Goal: Task Accomplishment & Management: Complete application form

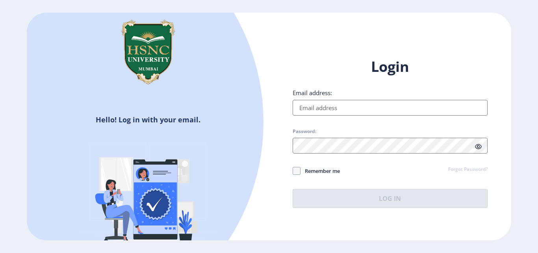
click at [317, 103] on input "Email address:" at bounding box center [390, 108] width 195 height 16
type input "[EMAIL_ADDRESS][DOMAIN_NAME]"
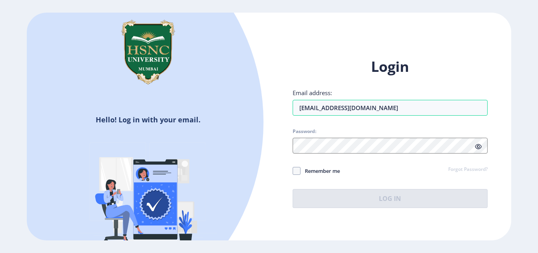
click at [480, 169] on link "Forgot Password?" at bounding box center [467, 169] width 39 height 7
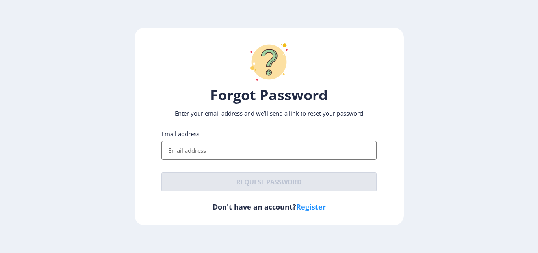
click at [259, 149] on input "Email address:" at bounding box center [269, 150] width 215 height 19
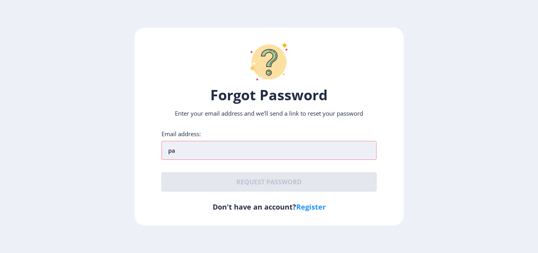
type input "[EMAIL_ADDRESS][DOMAIN_NAME]"
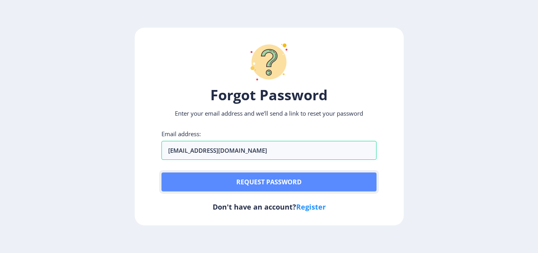
click at [223, 177] on button "Request password" at bounding box center [269, 181] width 215 height 19
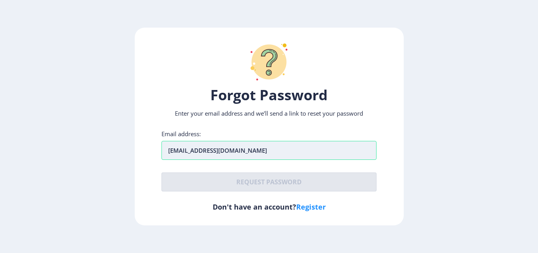
click at [270, 152] on input "[EMAIL_ADDRESS][DOMAIN_NAME]" at bounding box center [269, 150] width 215 height 19
click at [303, 76] on div at bounding box center [269, 61] width 215 height 47
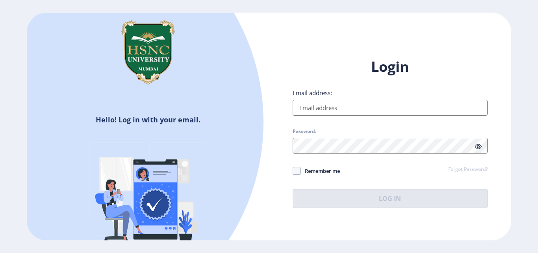
click at [478, 167] on link "Forgot Password?" at bounding box center [467, 169] width 39 height 7
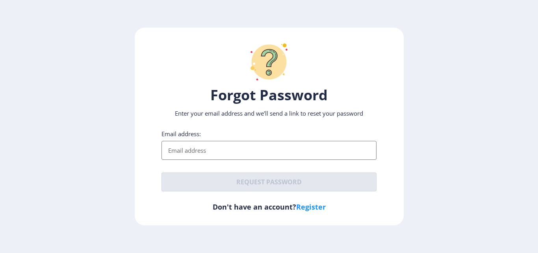
click at [257, 145] on input "Email address:" at bounding box center [269, 150] width 215 height 19
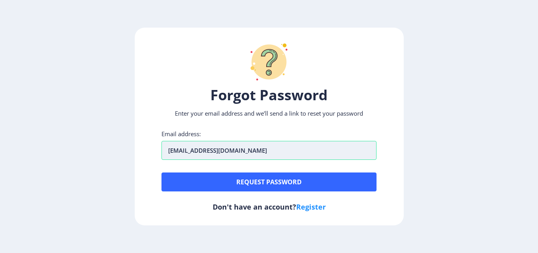
type input "pawangurnasinghani8@gmail.com"
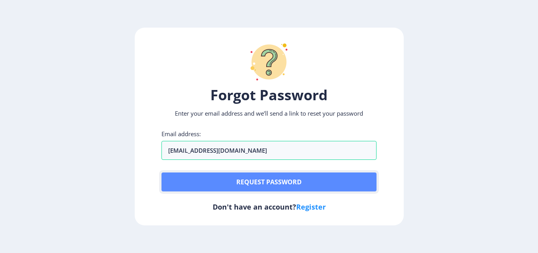
click at [236, 183] on button "Request password" at bounding box center [269, 181] width 215 height 19
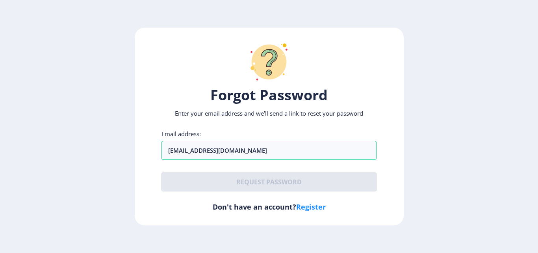
click at [308, 209] on link "Register" at bounding box center [311, 206] width 30 height 9
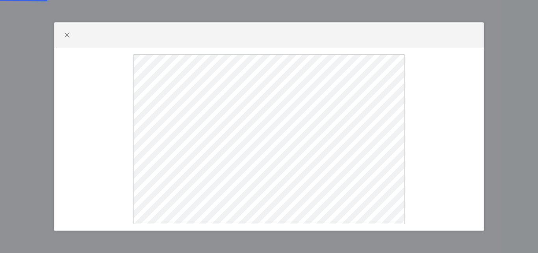
select select
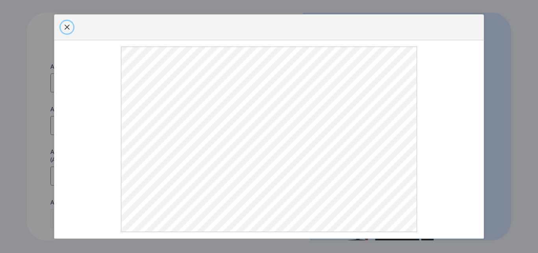
click at [67, 21] on button "button" at bounding box center [67, 27] width 13 height 13
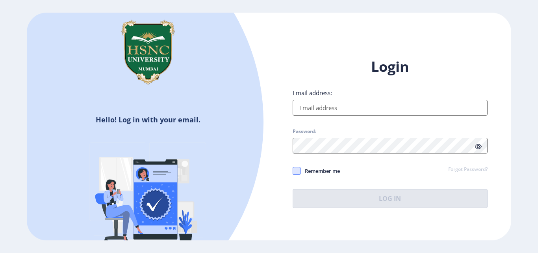
click at [297, 169] on span at bounding box center [297, 171] width 8 height 8
click at [293, 171] on input "Remember me" at bounding box center [293, 171] width 0 height 0
checkbox input "true"
click at [368, 99] on div "Email address:" at bounding box center [390, 102] width 195 height 27
click at [367, 104] on input "Email address:" at bounding box center [390, 108] width 195 height 16
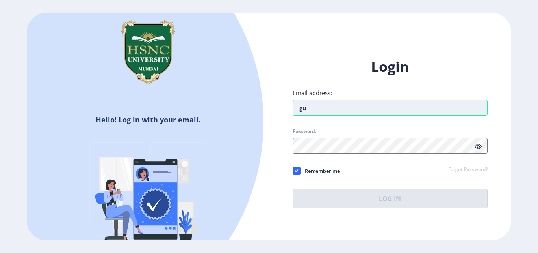
type input "g"
type input "pawangurnasinghani8@gmail.com"
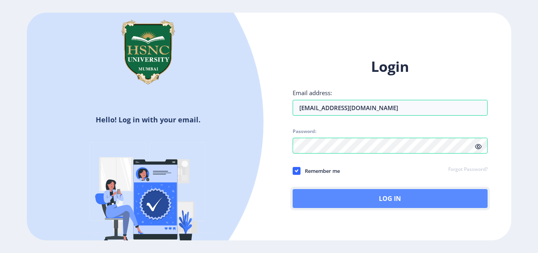
click at [306, 206] on button "Log In" at bounding box center [390, 198] width 195 height 19
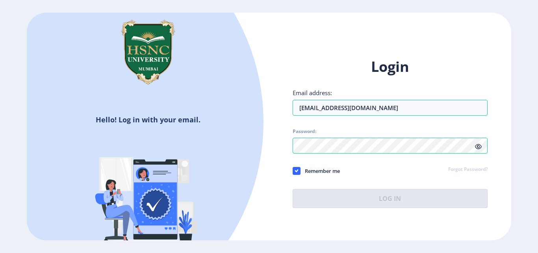
click at [382, 137] on span "Password:" at bounding box center [390, 132] width 195 height 9
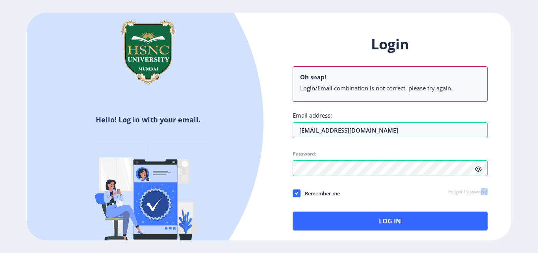
drag, startPoint x: 480, startPoint y: 176, endPoint x: 493, endPoint y: 188, distance: 17.8
click at [493, 188] on div "Login Oh snap! Login/Email combination is not correct, please try again. Email …" at bounding box center [390, 139] width 242 height 232
click at [396, 198] on div "Remember me Forgot Password?" at bounding box center [390, 193] width 195 height 10
click at [480, 191] on link "Forgot Password?" at bounding box center [467, 191] width 39 height 7
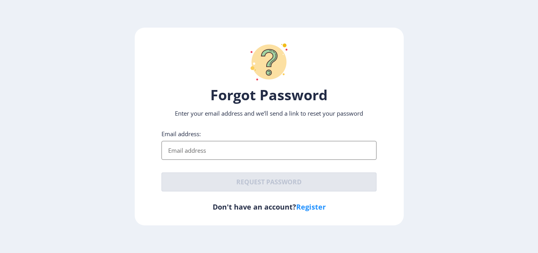
click at [284, 154] on input "Email address:" at bounding box center [269, 150] width 215 height 19
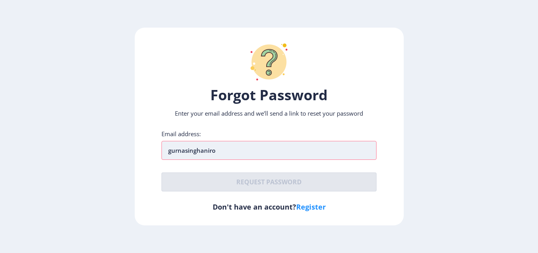
type input "gurnasinghanirohit@gmail.com"
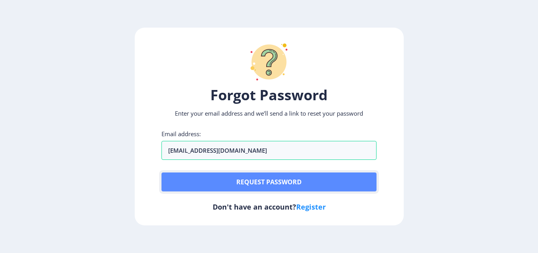
click at [278, 176] on button "Request password" at bounding box center [269, 181] width 215 height 19
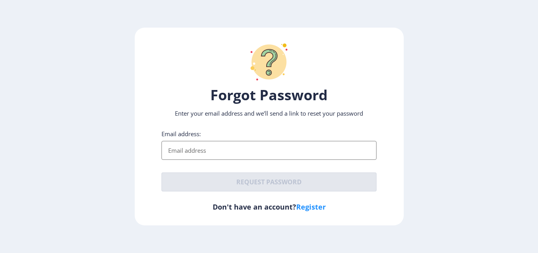
click at [200, 149] on input "Email address:" at bounding box center [269, 150] width 215 height 19
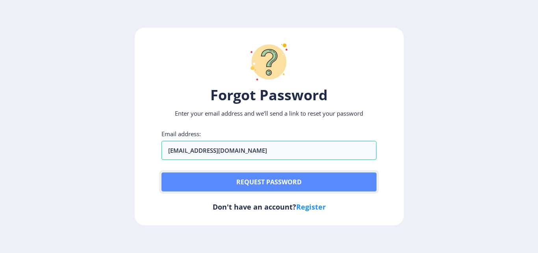
click at [261, 181] on button "Request password" at bounding box center [269, 181] width 215 height 19
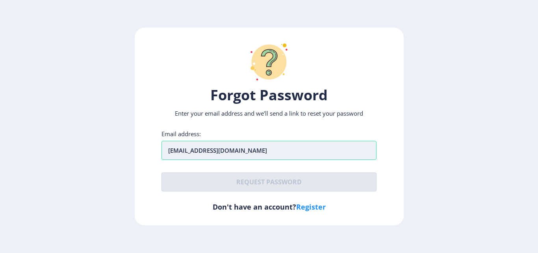
click at [227, 150] on input "[EMAIL_ADDRESS][DOMAIN_NAME]" at bounding box center [269, 150] width 215 height 19
click at [286, 147] on input "[EMAIL_ADDRESS][DOMAIN_NAME]" at bounding box center [269, 150] width 215 height 19
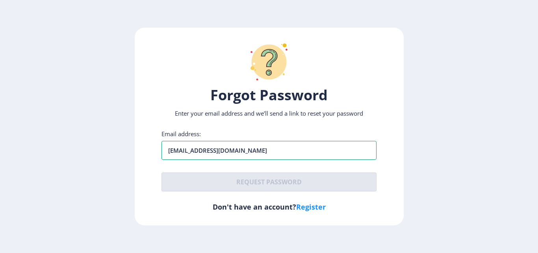
type input "[EMAIL_ADDRESS][DOMAIN_NAME]"
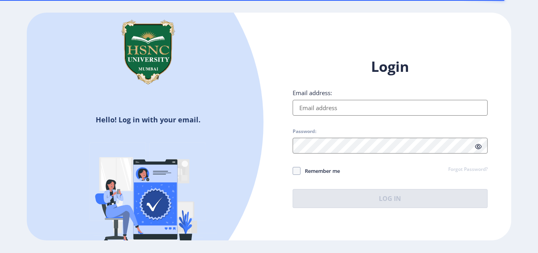
click at [371, 104] on input "Email address:" at bounding box center [390, 108] width 195 height 16
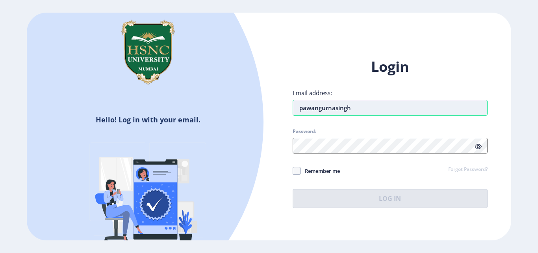
type input "[EMAIL_ADDRESS][DOMAIN_NAME]"
click at [452, 169] on link "Forgot Password?" at bounding box center [467, 169] width 39 height 7
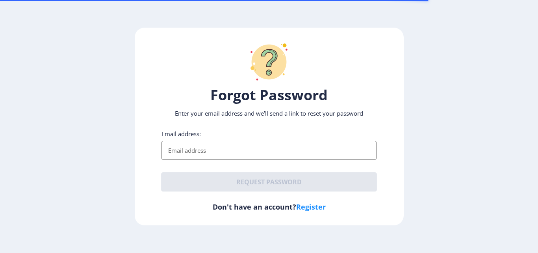
click at [258, 154] on input "Email address:" at bounding box center [269, 150] width 215 height 19
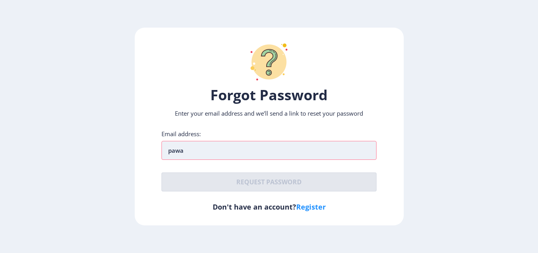
type input "[EMAIL_ADDRESS][DOMAIN_NAME]"
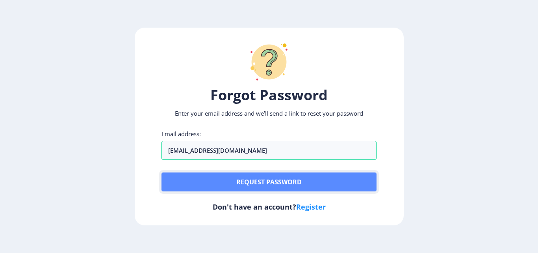
click at [264, 184] on button "Request password" at bounding box center [269, 181] width 215 height 19
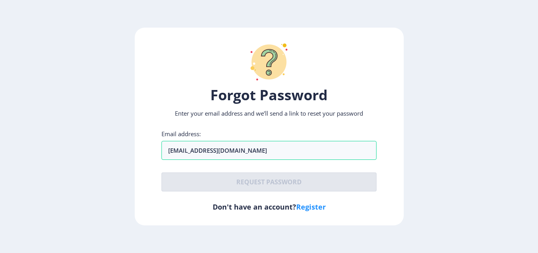
click at [307, 208] on link "Register" at bounding box center [311, 206] width 30 height 9
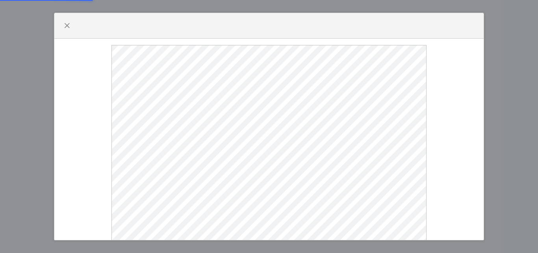
select select
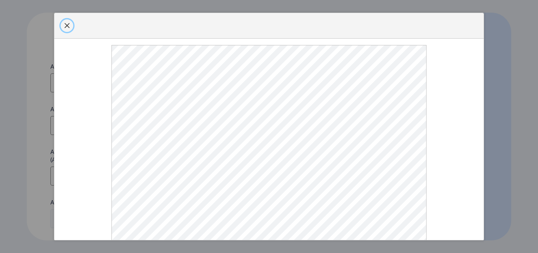
click at [66, 22] on button "button" at bounding box center [67, 25] width 13 height 13
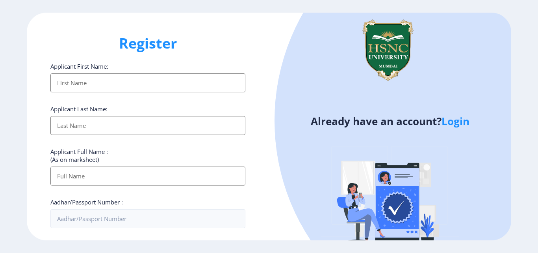
click at [77, 77] on input "Applicant First Name:" at bounding box center [147, 82] width 195 height 19
type input "pawan"
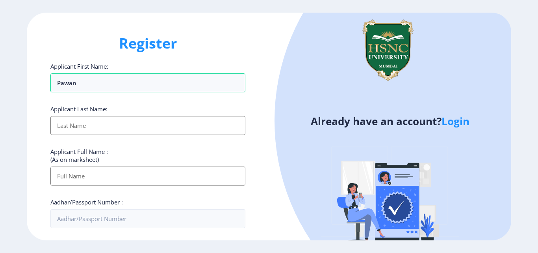
click at [70, 126] on input "Applicant First Name:" at bounding box center [147, 125] width 195 height 19
type input "gurnasinghani"
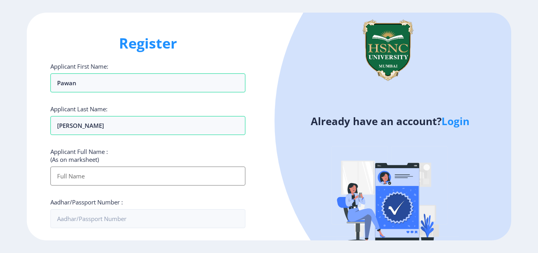
click at [82, 172] on input "Applicant First Name:" at bounding box center [147, 175] width 195 height 19
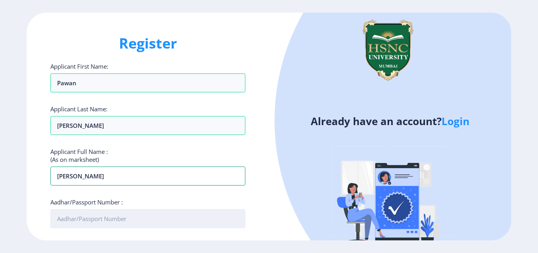
type input "pawan rajesh gurnasinghani"
click at [106, 218] on input "Aadhar/Passport Number :" at bounding box center [147, 218] width 195 height 19
type input "928284611880"
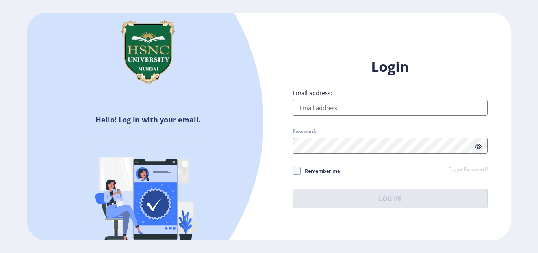
click at [317, 108] on input "Email address:" at bounding box center [390, 108] width 195 height 16
type input "+"
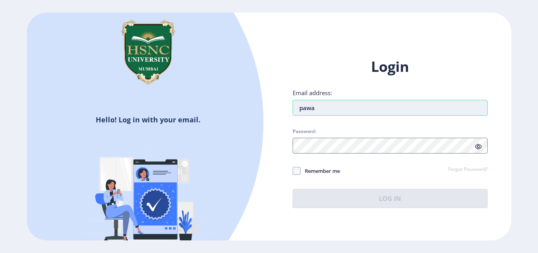
type input "[EMAIL_ADDRESS][DOMAIN_NAME]"
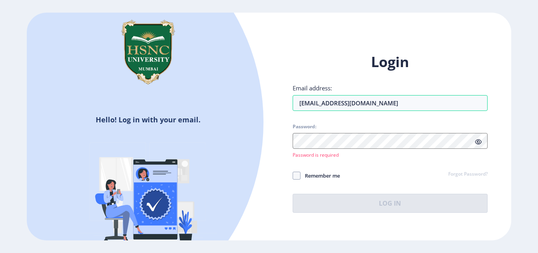
click at [267, 132] on div "Hello! Log in with your email. Don't have an account? Register" at bounding box center [148, 139] width 242 height 252
click at [468, 175] on link "Forgot Password?" at bounding box center [467, 174] width 39 height 7
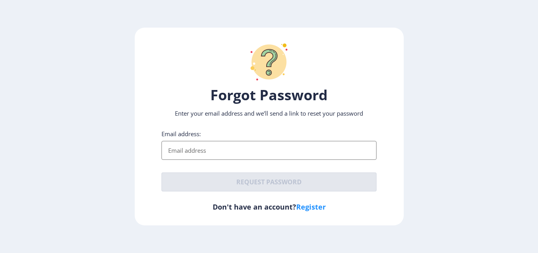
click at [216, 146] on input "Email address:" at bounding box center [269, 150] width 215 height 19
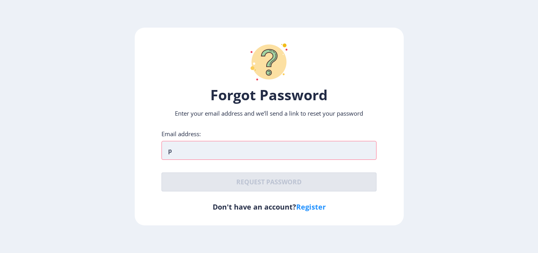
type input "[EMAIL_ADDRESS][DOMAIN_NAME]"
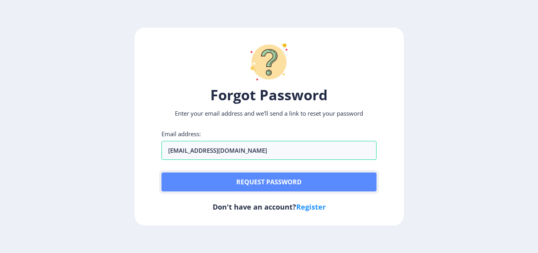
click at [332, 189] on button "Request password" at bounding box center [269, 181] width 215 height 19
